Goal: Navigation & Orientation: Find specific page/section

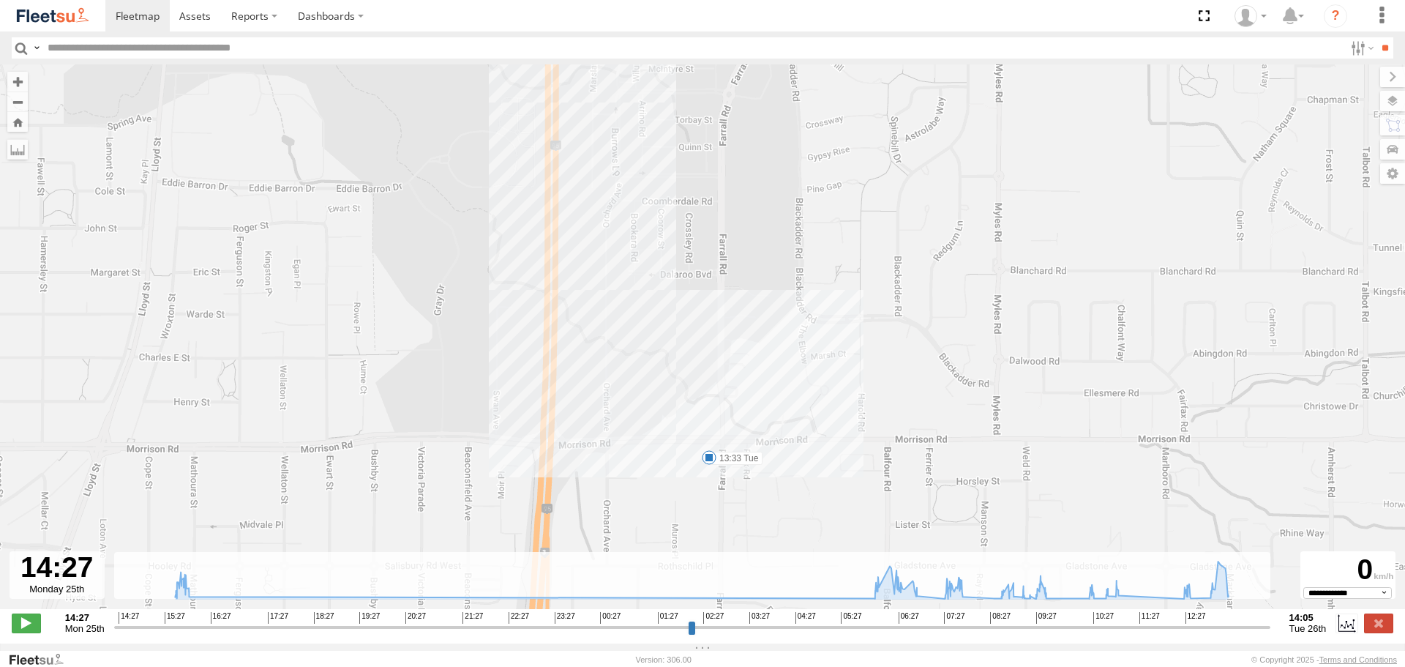
select select "**********"
click at [48, 20] on img at bounding box center [53, 16] width 76 height 20
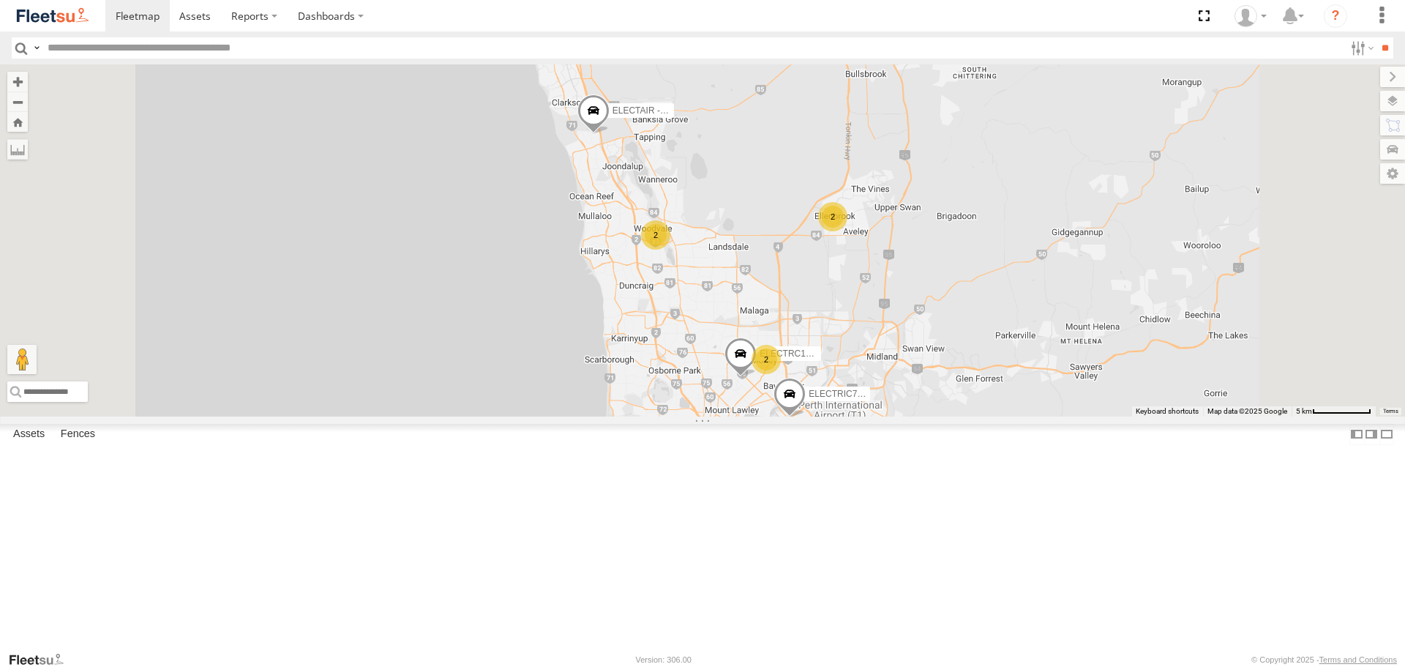
click at [67, 31] on link at bounding box center [52, 15] width 105 height 31
